Goal: Task Accomplishment & Management: Use online tool/utility

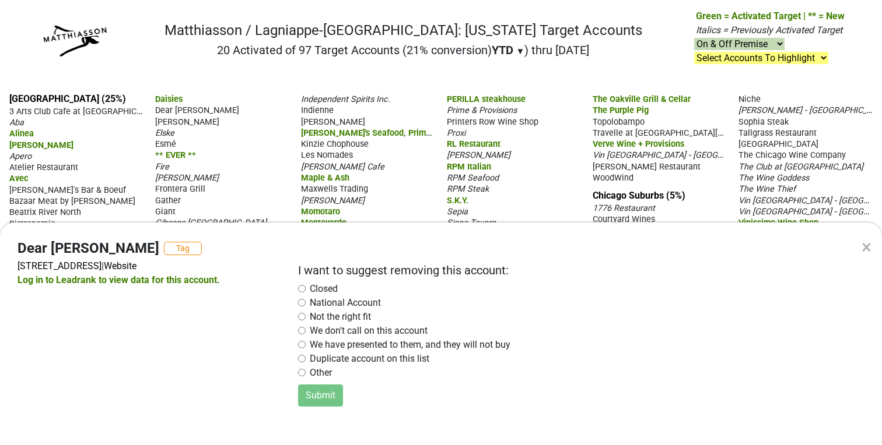
click at [393, 156] on div "× Dear [PERSON_NAME] Tag [STREET_ADDRESS] | Website Log in to Leadrank to view …" at bounding box center [441, 222] width 882 height 445
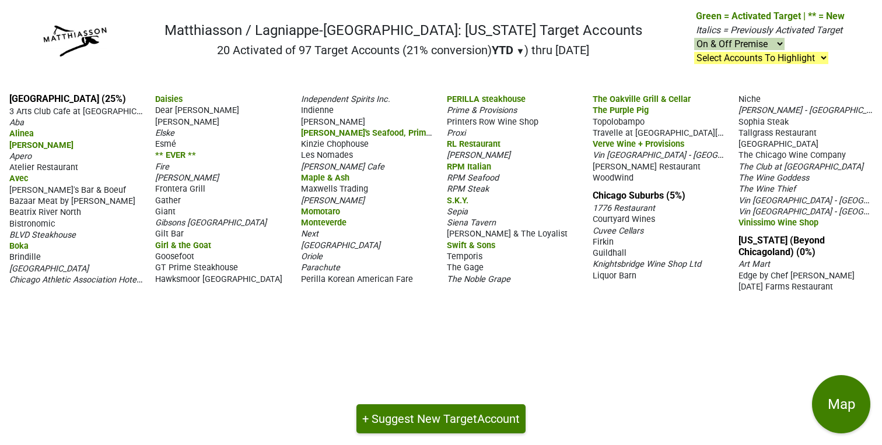
click at [167, 199] on span "Gather" at bounding box center [168, 201] width 26 height 10
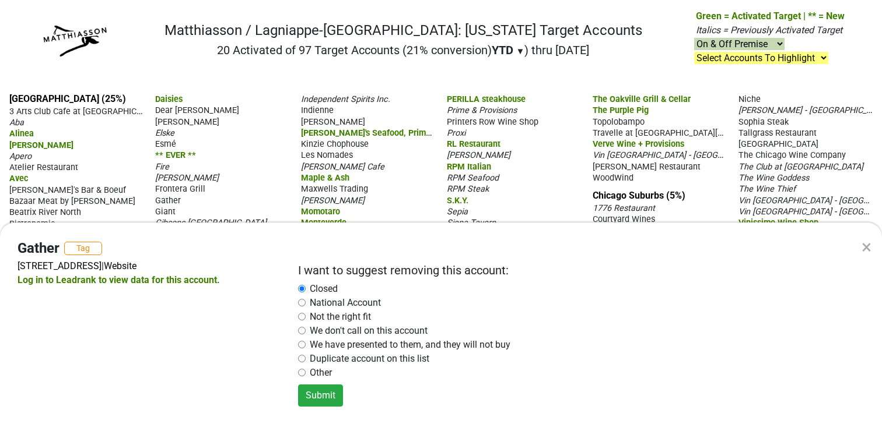
click at [222, 157] on div "× Gather Tag [STREET_ADDRESS] | Website Log in to Leadrank to view data for thi…" at bounding box center [441, 222] width 882 height 445
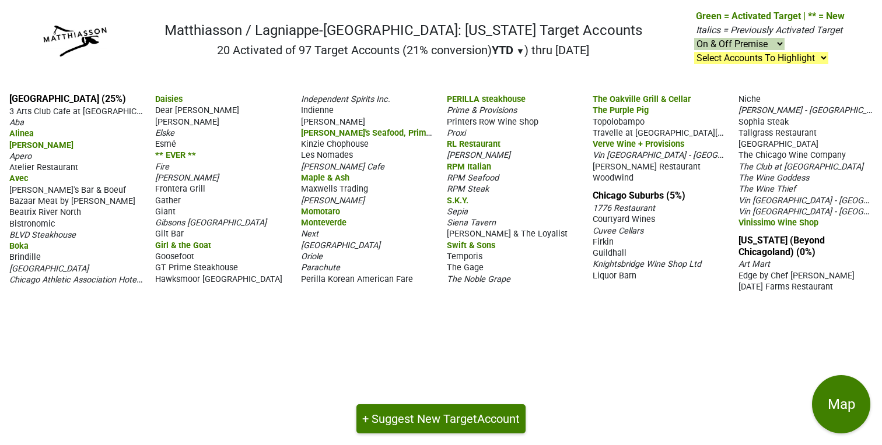
click at [38, 167] on span "Atelier Restaurant" at bounding box center [43, 168] width 69 height 10
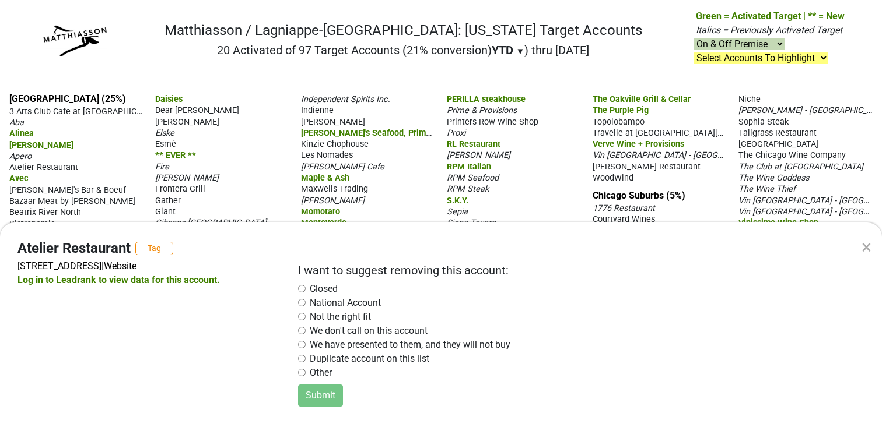
click at [101, 142] on div "× Atelier Restaurant Tag [STREET_ADDRESS] | Website Log in to Leadrank to view …" at bounding box center [441, 222] width 882 height 445
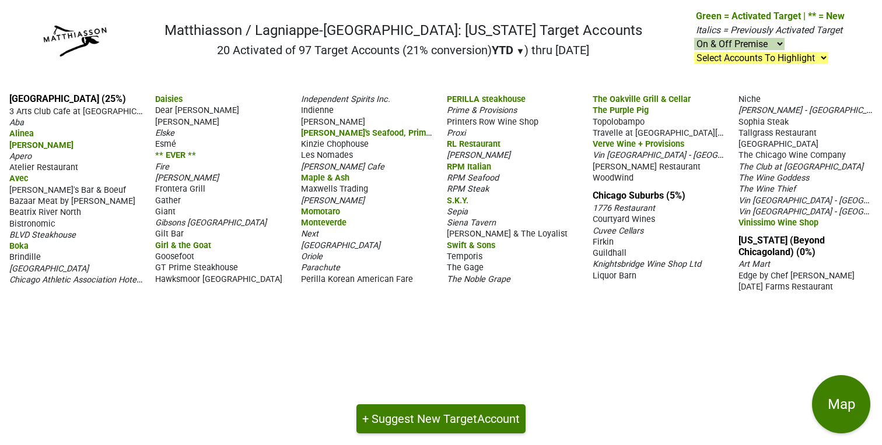
click at [23, 170] on span "Atelier Restaurant" at bounding box center [43, 168] width 69 height 10
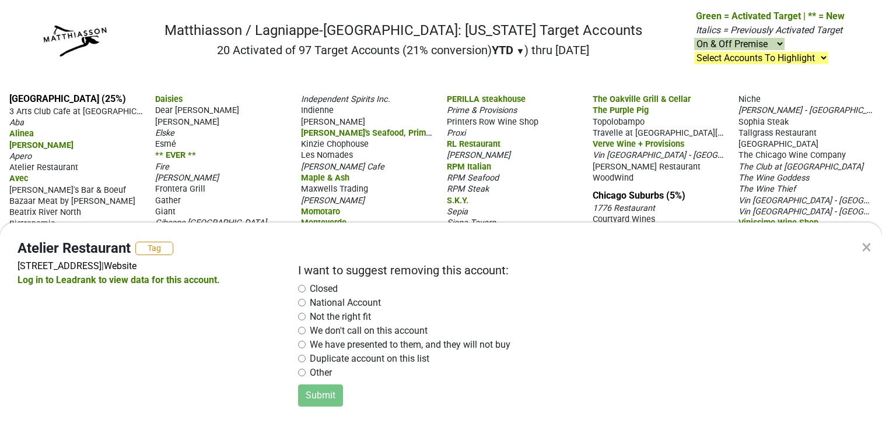
click at [301, 290] on input "radio" at bounding box center [302, 289] width 8 height 8
click at [320, 399] on button "Submit" at bounding box center [320, 396] width 45 height 22
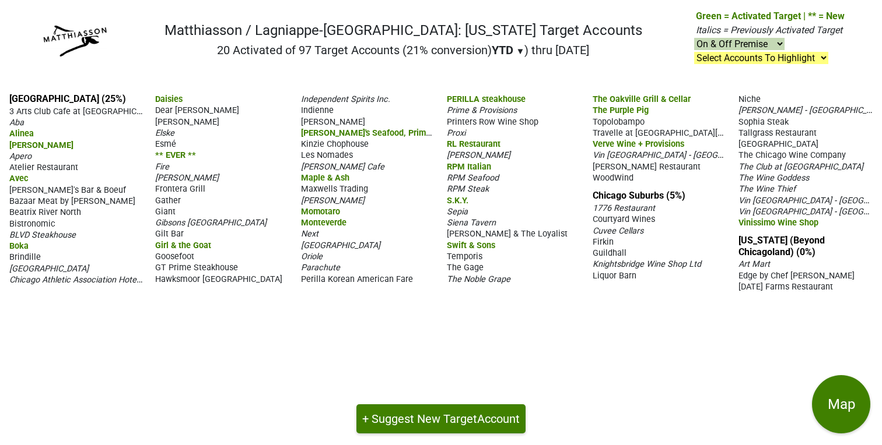
click at [161, 166] on span "Fire" at bounding box center [162, 167] width 14 height 10
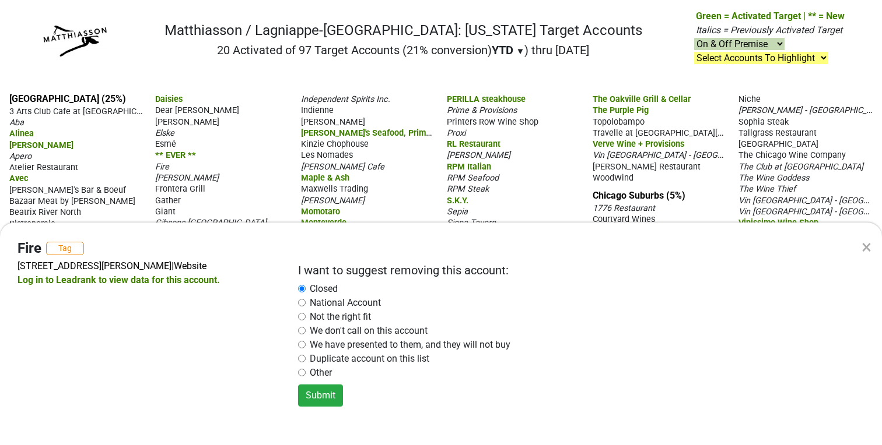
click at [223, 154] on div "× Fire Tag [STREET_ADDRESS][PERSON_NAME] | Website Log in to Leadrank to view d…" at bounding box center [441, 222] width 882 height 445
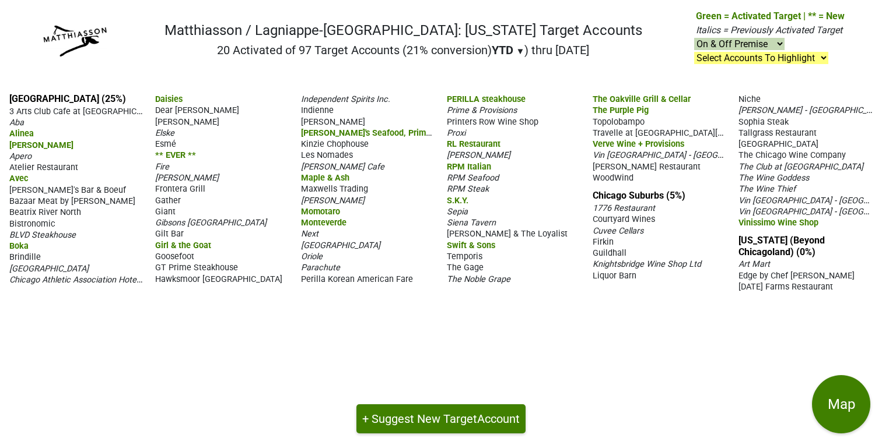
click at [168, 202] on span "Gather" at bounding box center [168, 201] width 26 height 10
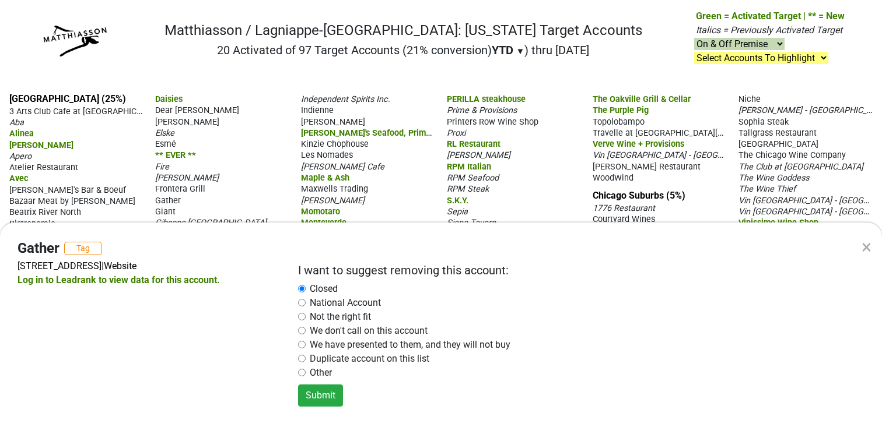
click at [223, 171] on div "× Gather Tag [STREET_ADDRESS] | Website Log in to Leadrank to view data for thi…" at bounding box center [441, 222] width 882 height 445
radio input "false"
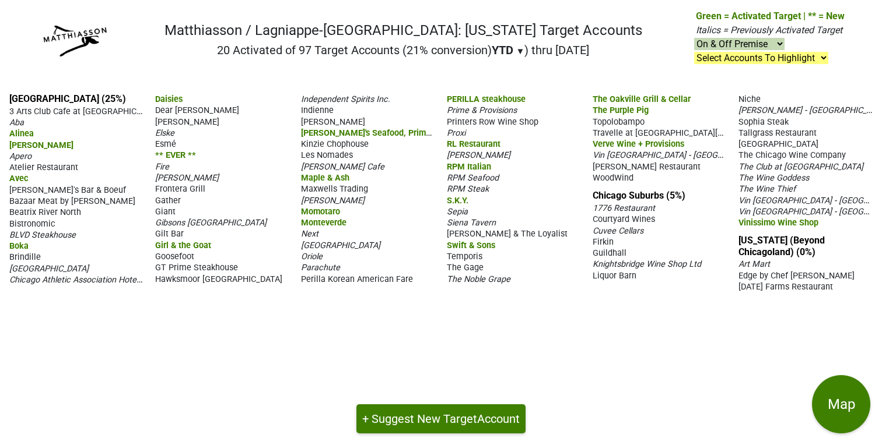
click at [167, 254] on span "Goosefoot" at bounding box center [174, 257] width 39 height 10
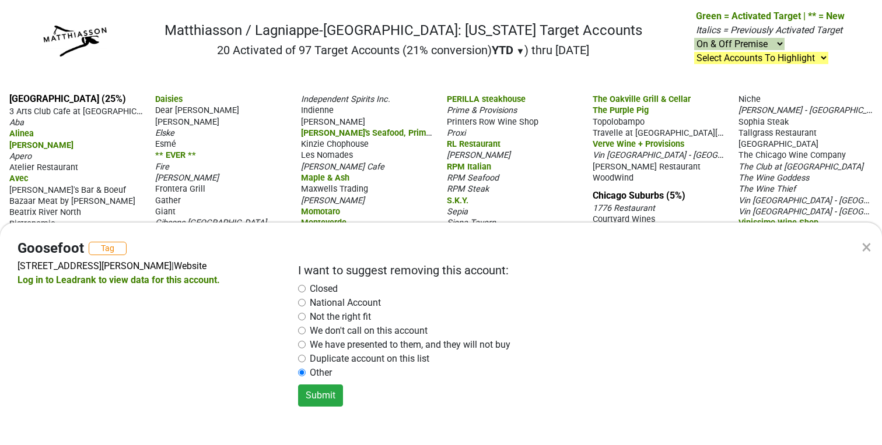
click at [243, 182] on div "× Goosefoot Tag [STREET_ADDRESS][PERSON_NAME] | Website Log in to Leadrank to v…" at bounding box center [441, 222] width 882 height 445
radio input "false"
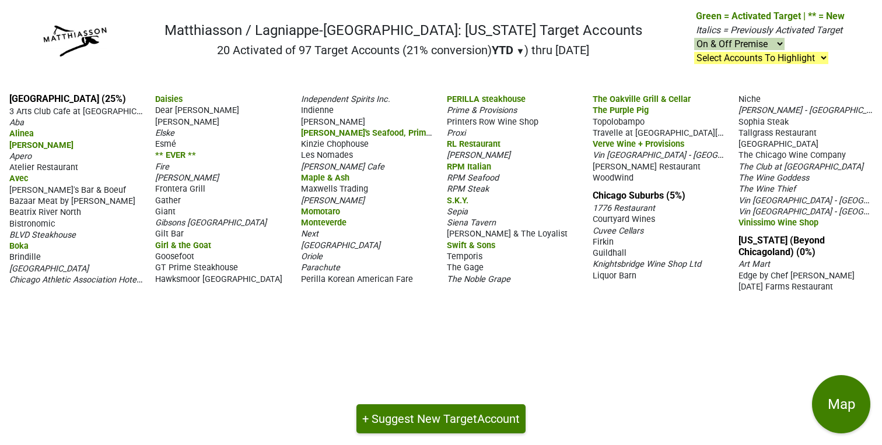
click at [311, 122] on span "[PERSON_NAME]" at bounding box center [333, 122] width 64 height 10
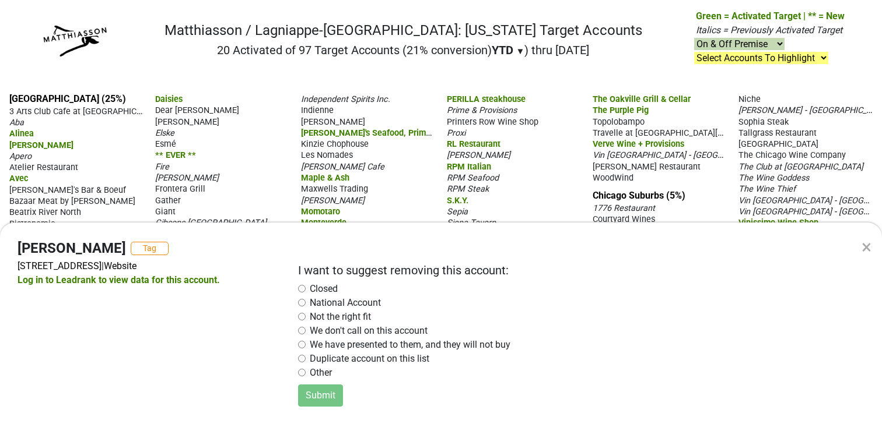
click at [378, 121] on div "× [PERSON_NAME] Tag [STREET_ADDRESS] | Website Log in to Leadrank to view data …" at bounding box center [441, 222] width 882 height 445
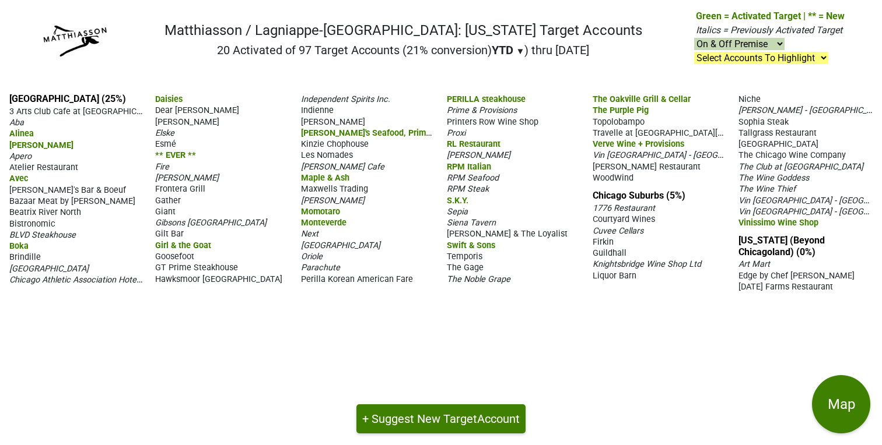
click at [340, 156] on span "Les Nomades" at bounding box center [327, 155] width 52 height 10
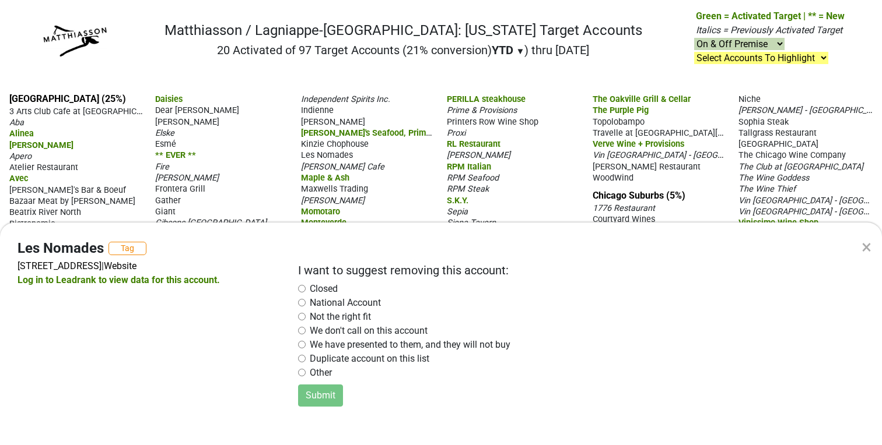
click at [388, 165] on div "× Les Nomades Tag [STREET_ADDRESS] | Website Log in to Leadrank to view data fo…" at bounding box center [441, 222] width 882 height 445
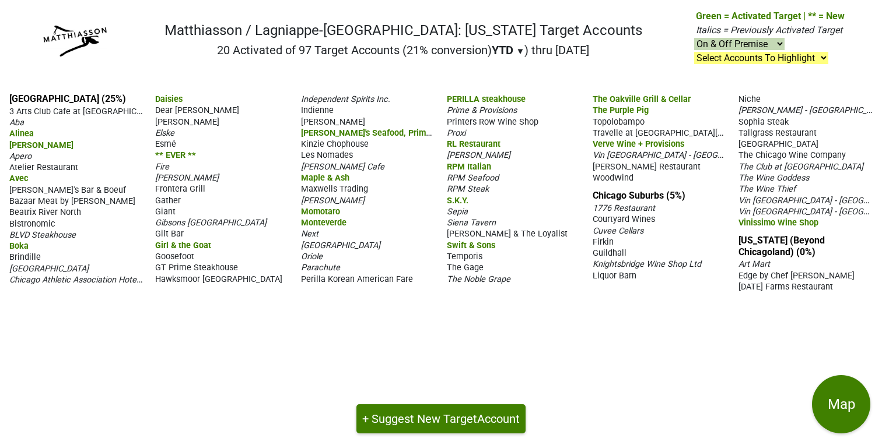
click at [478, 108] on span "Prime & Provisions" at bounding box center [482, 111] width 70 height 10
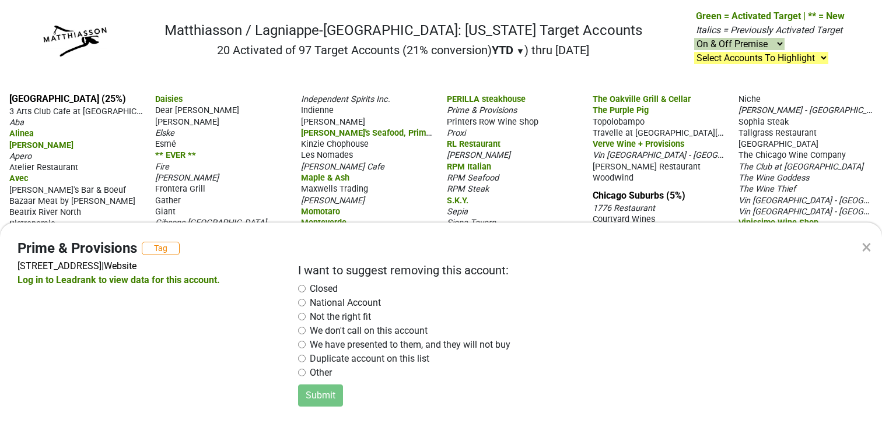
click at [429, 117] on div "× Prime & Provisions Tag [STREET_ADDRESS] | Website Log in to Leadrank to view …" at bounding box center [441, 222] width 882 height 445
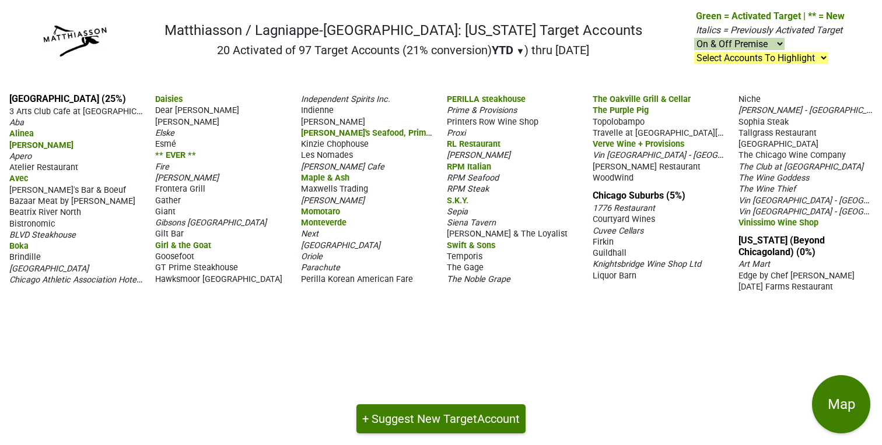
click at [468, 221] on span "Siena Tavern" at bounding box center [471, 223] width 49 height 10
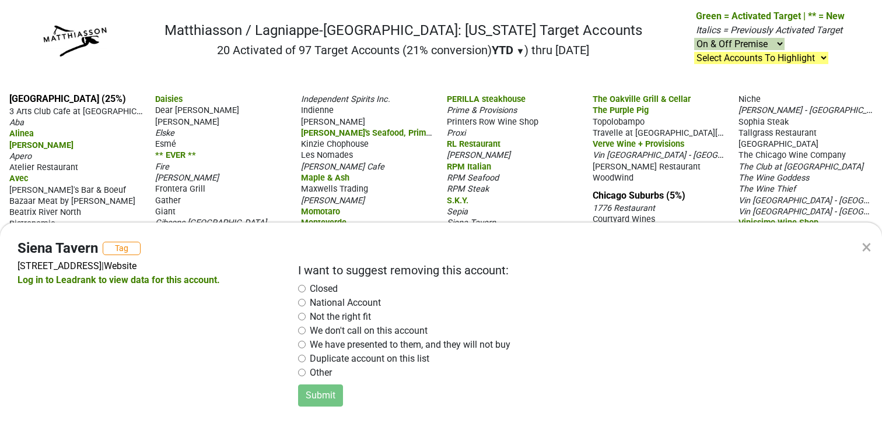
click at [529, 182] on div "× Siena Tavern Tag [STREET_ADDRESS] | Website Log in to Leadrank to view data f…" at bounding box center [441, 222] width 882 height 445
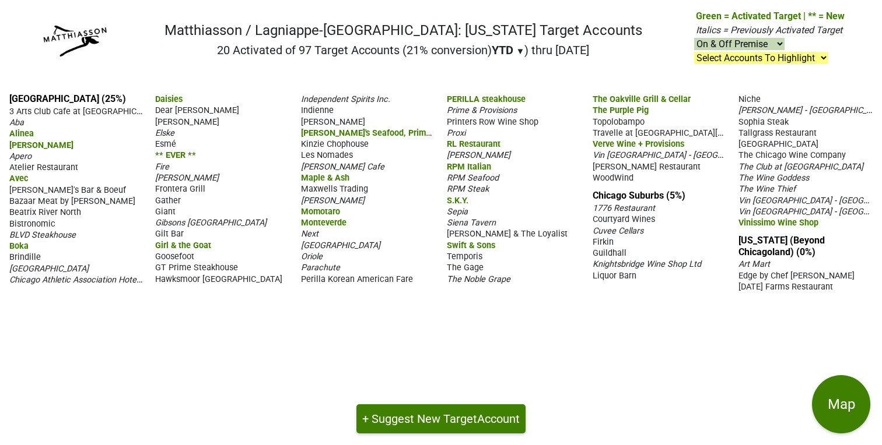
click at [461, 257] on span "Temporis" at bounding box center [465, 257] width 36 height 10
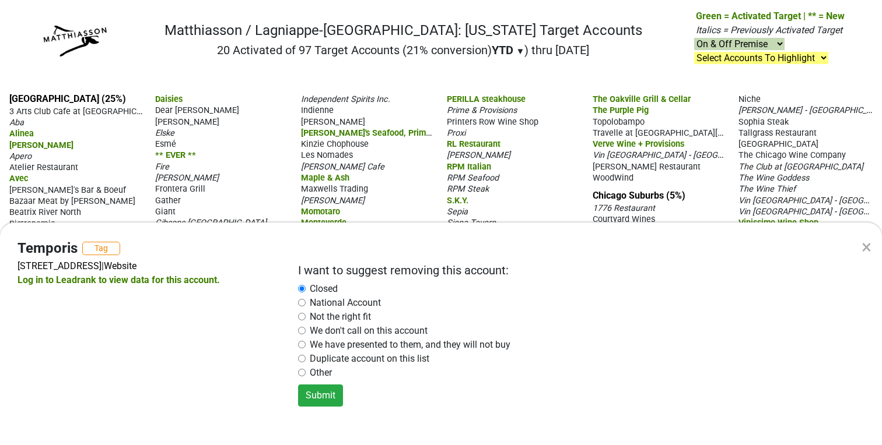
click at [424, 212] on div "× Temporis Tag [STREET_ADDRESS] | Website Log in to Leadrank to view data for t…" at bounding box center [441, 222] width 882 height 445
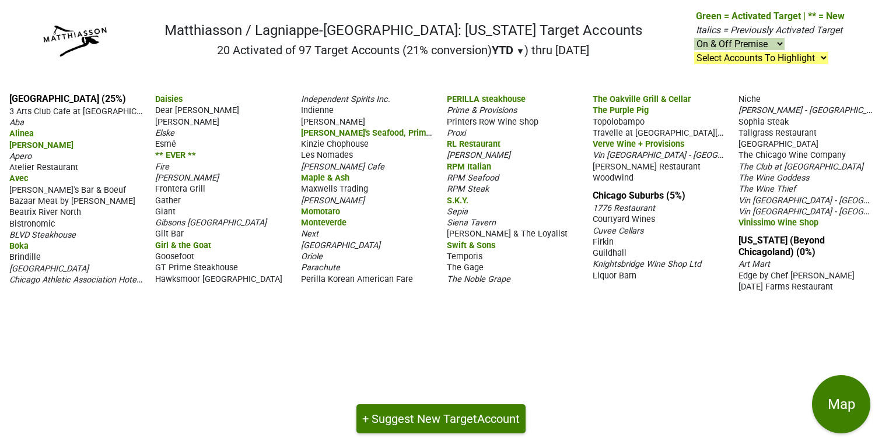
click at [614, 133] on span "Travelle at [GEOGRAPHIC_DATA][PERSON_NAME], [GEOGRAPHIC_DATA]" at bounding box center [727, 132] width 271 height 11
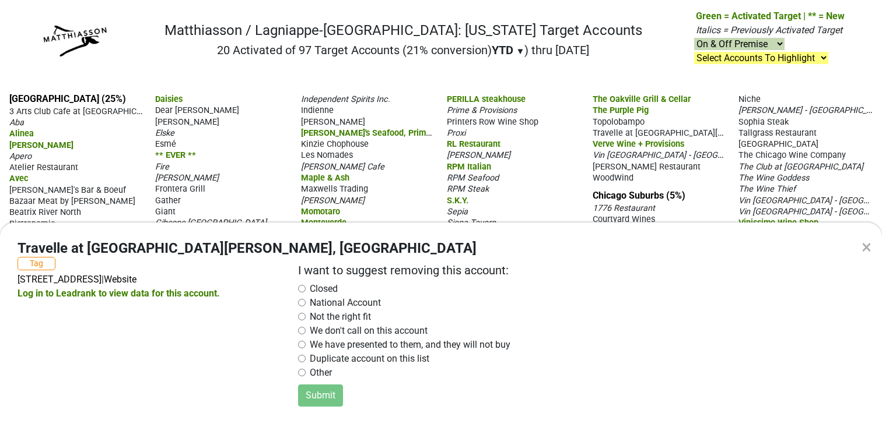
click at [540, 145] on div "× Travelle at [GEOGRAPHIC_DATA][PERSON_NAME], [GEOGRAPHIC_DATA] Tag [STREET_ADD…" at bounding box center [441, 222] width 882 height 445
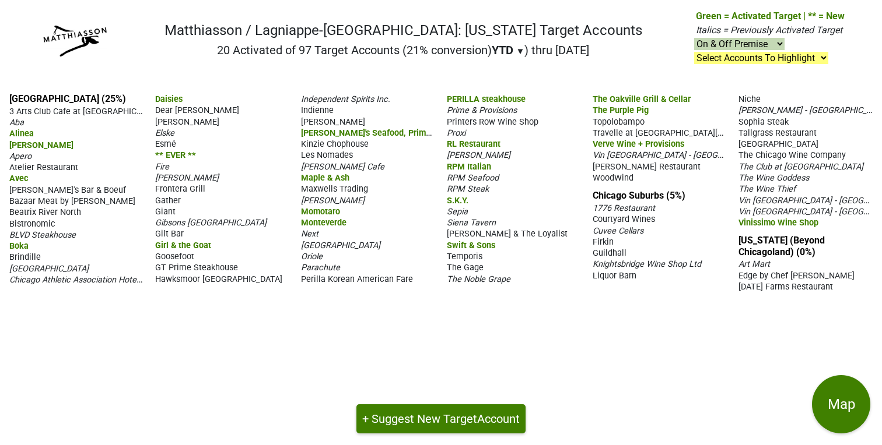
click at [621, 228] on span "Cuvee Cellars" at bounding box center [617, 231] width 51 height 10
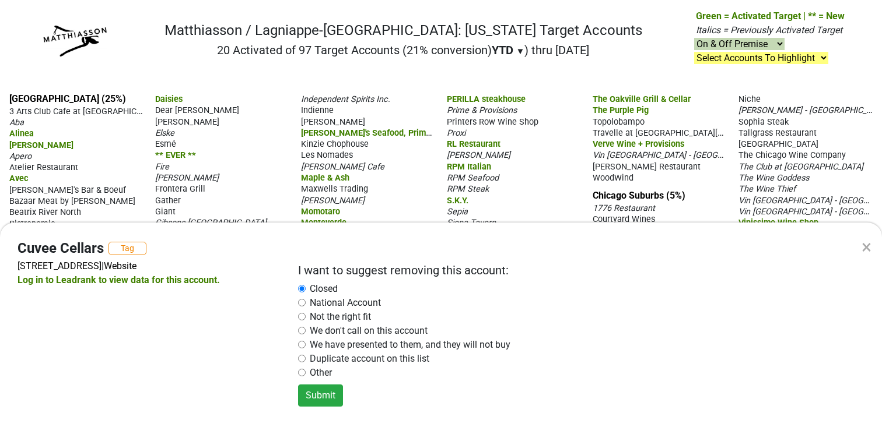
click at [560, 172] on div "× Cuvee Cellars Tag [STREET_ADDRESS] | Website Log in to Leadrank to view data …" at bounding box center [441, 222] width 882 height 445
radio input "false"
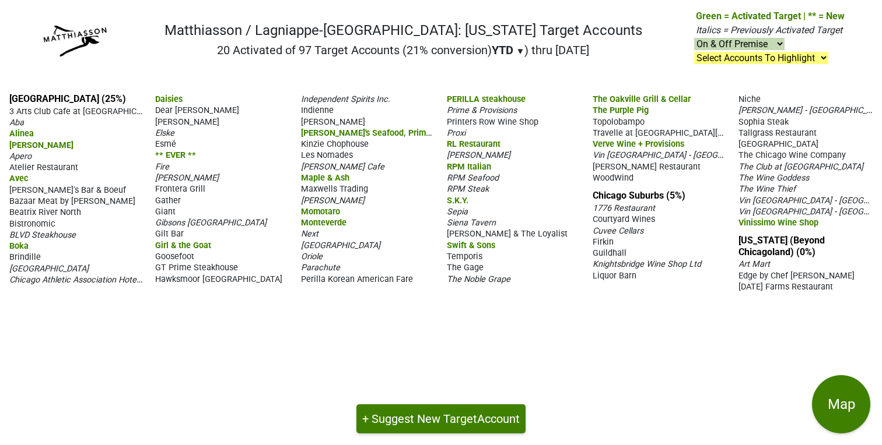
click at [738, 104] on span "Niche" at bounding box center [749, 99] width 22 height 10
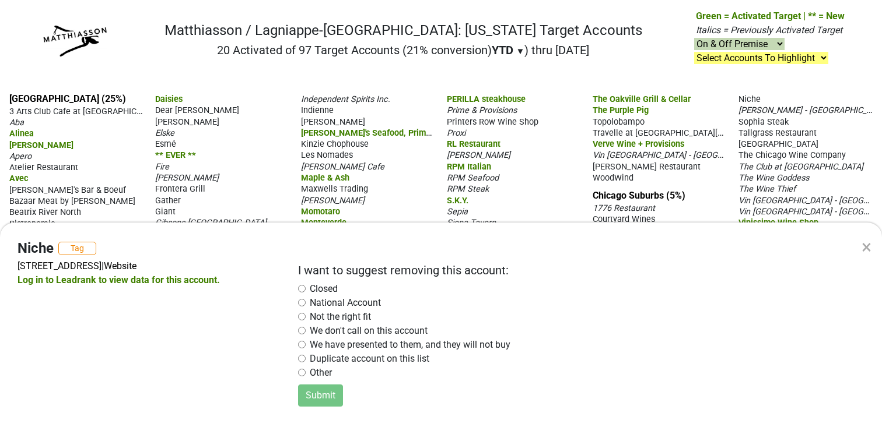
click at [552, 191] on div "× Niche Tag [STREET_ADDRESS] | Website Log in to Leadrank to view data for this…" at bounding box center [441, 222] width 882 height 445
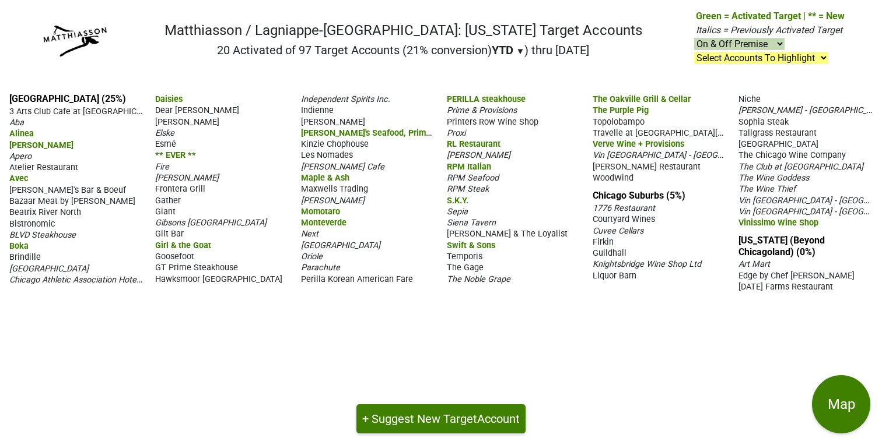
click at [610, 274] on span "Liquor Barn" at bounding box center [614, 276] width 44 height 10
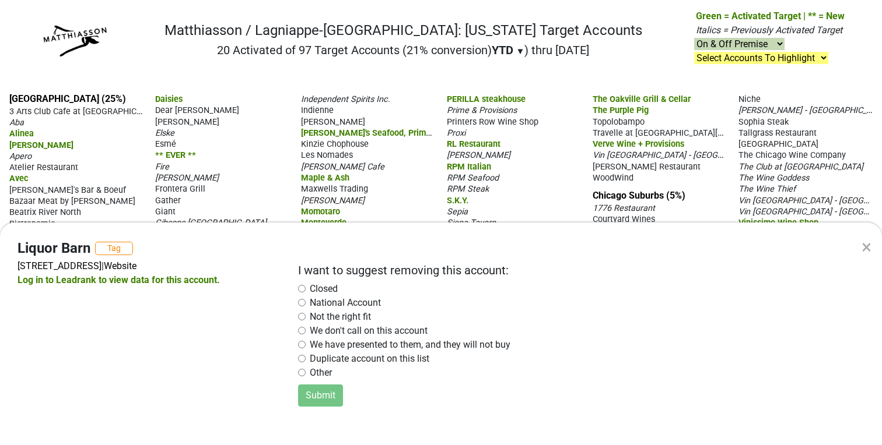
click at [561, 217] on div "× Liquor Barn Tag [STREET_ADDRESS] | Website Log in to Leadrank to view data fo…" at bounding box center [441, 222] width 882 height 445
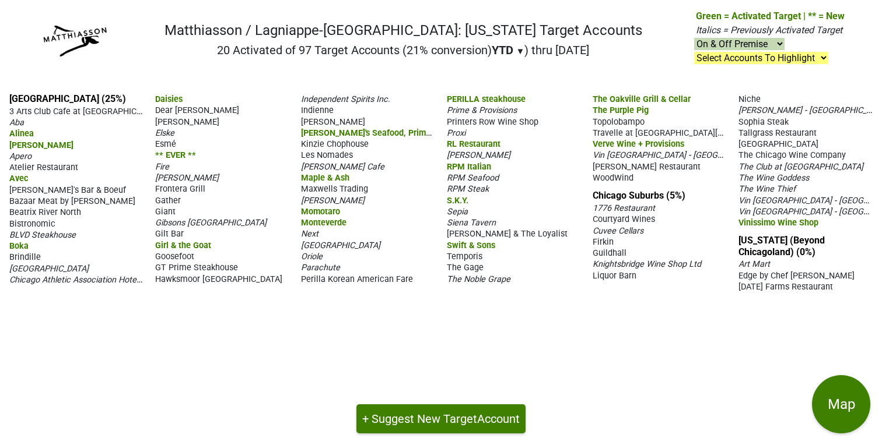
click at [756, 104] on span "[PERSON_NAME] - [GEOGRAPHIC_DATA]" at bounding box center [813, 109] width 150 height 11
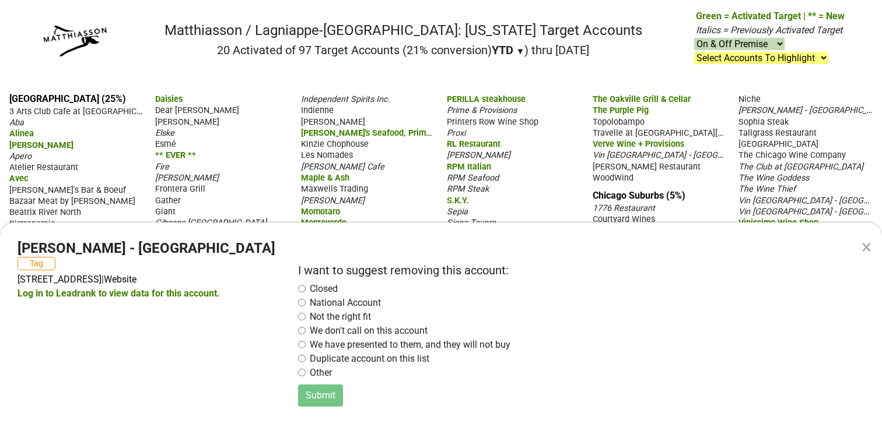
click at [709, 102] on div "× Roka Akor - [GEOGRAPHIC_DATA] Tag [STREET_ADDRESS] | Website Log in to Leadra…" at bounding box center [441, 222] width 882 height 445
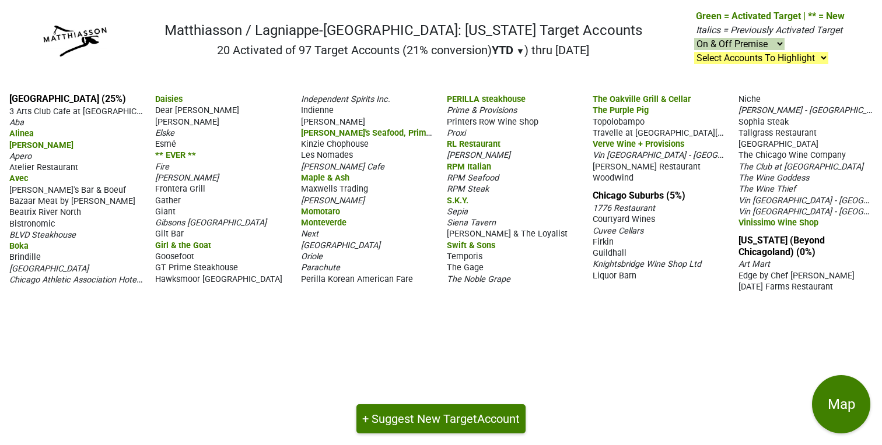
click at [768, 150] on span "The Chicago Wine Company" at bounding box center [791, 155] width 107 height 10
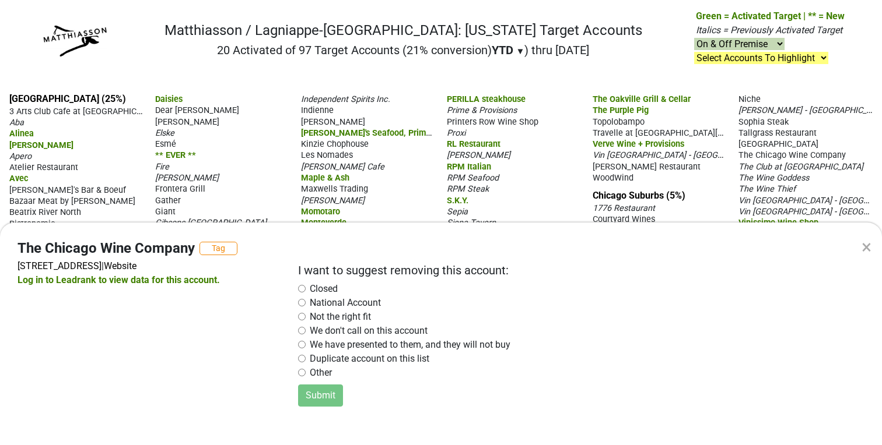
click at [705, 161] on div "× The Chicago Wine Company Tag [STREET_ADDRESS] | Website Log in to Leadrank to…" at bounding box center [441, 222] width 882 height 445
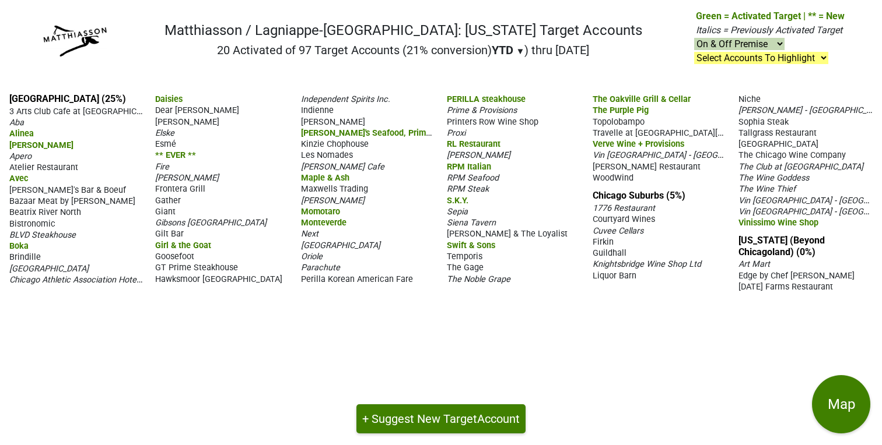
click at [757, 173] on span "The Wine Goddess" at bounding box center [773, 178] width 71 height 10
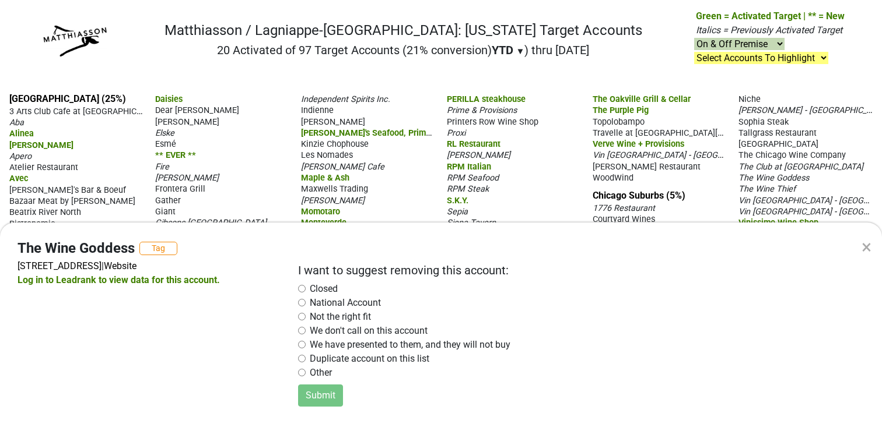
click at [700, 152] on div "× The Wine Goddess Tag [STREET_ADDRESS] | Website Log in to Leadrank to view da…" at bounding box center [441, 222] width 882 height 445
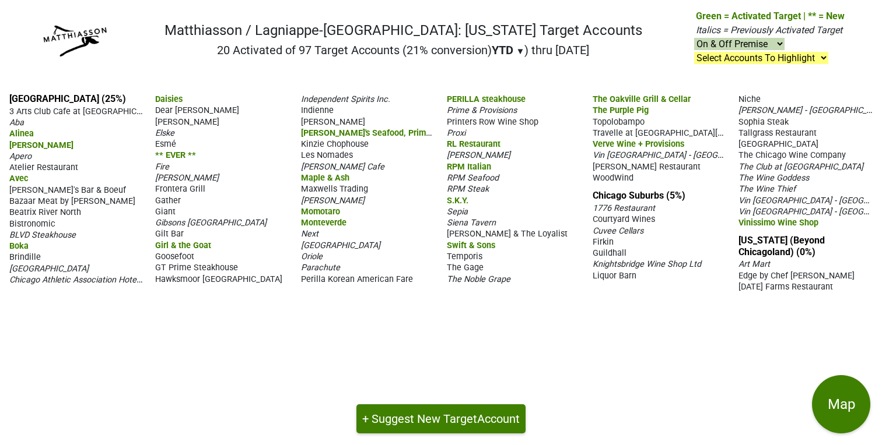
click at [775, 184] on span "The Wine Thief" at bounding box center [766, 189] width 57 height 10
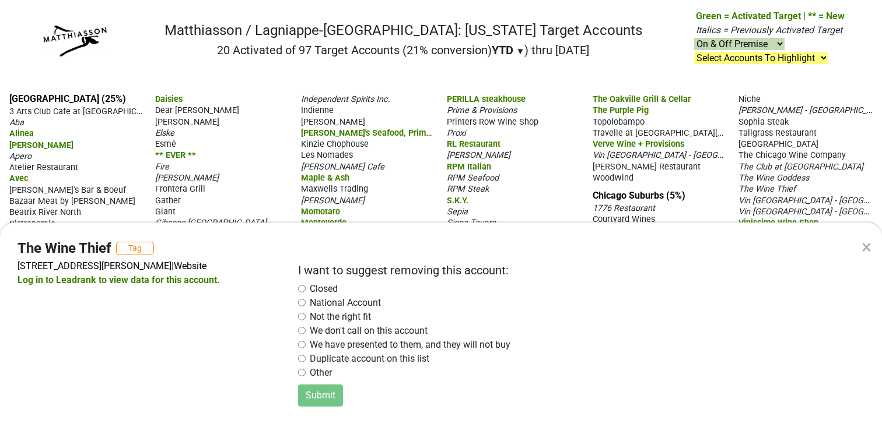
click at [693, 170] on div "× The Wine Thief Tag [STREET_ADDRESS][PERSON_NAME] | Website Log in to Leadrank…" at bounding box center [441, 222] width 882 height 445
